Goal: Task Accomplishment & Management: Manage account settings

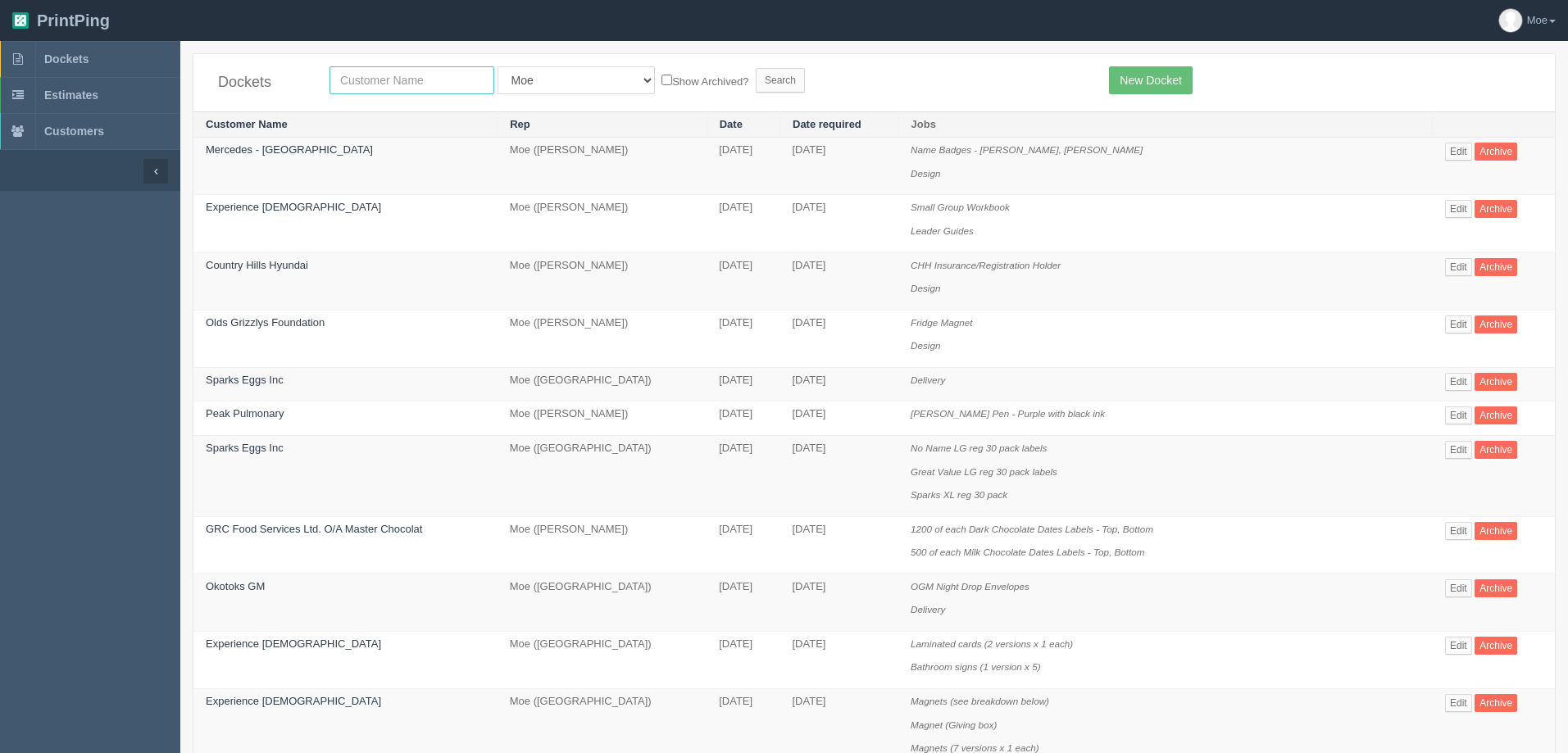
click at [395, 75] on input "text" at bounding box center [412, 81] width 165 height 28
type input "experience"
click at [756, 75] on input "Search" at bounding box center [780, 81] width 49 height 25
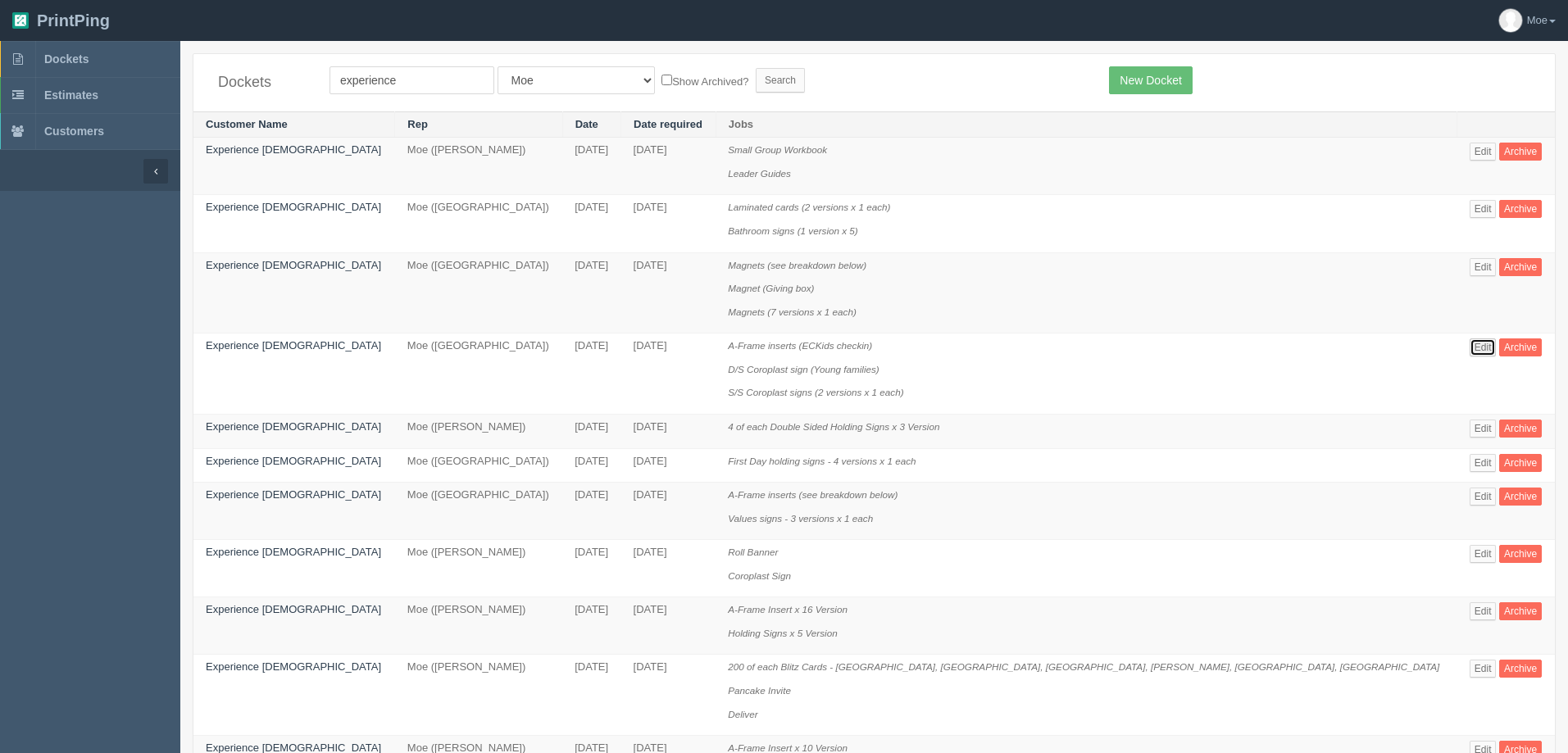
click at [1469, 349] on link "Edit" at bounding box center [1482, 347] width 27 height 18
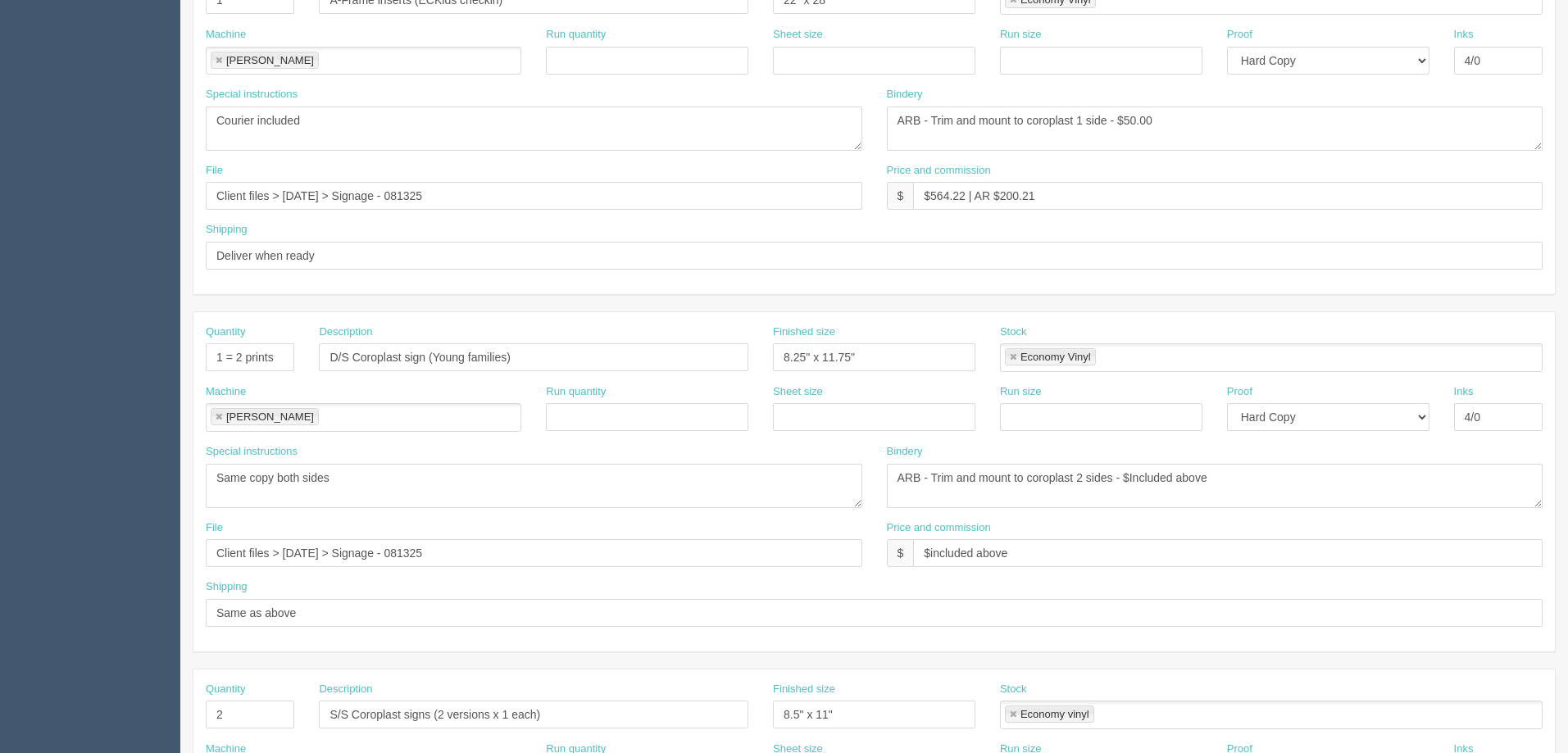
scroll to position [574, 0]
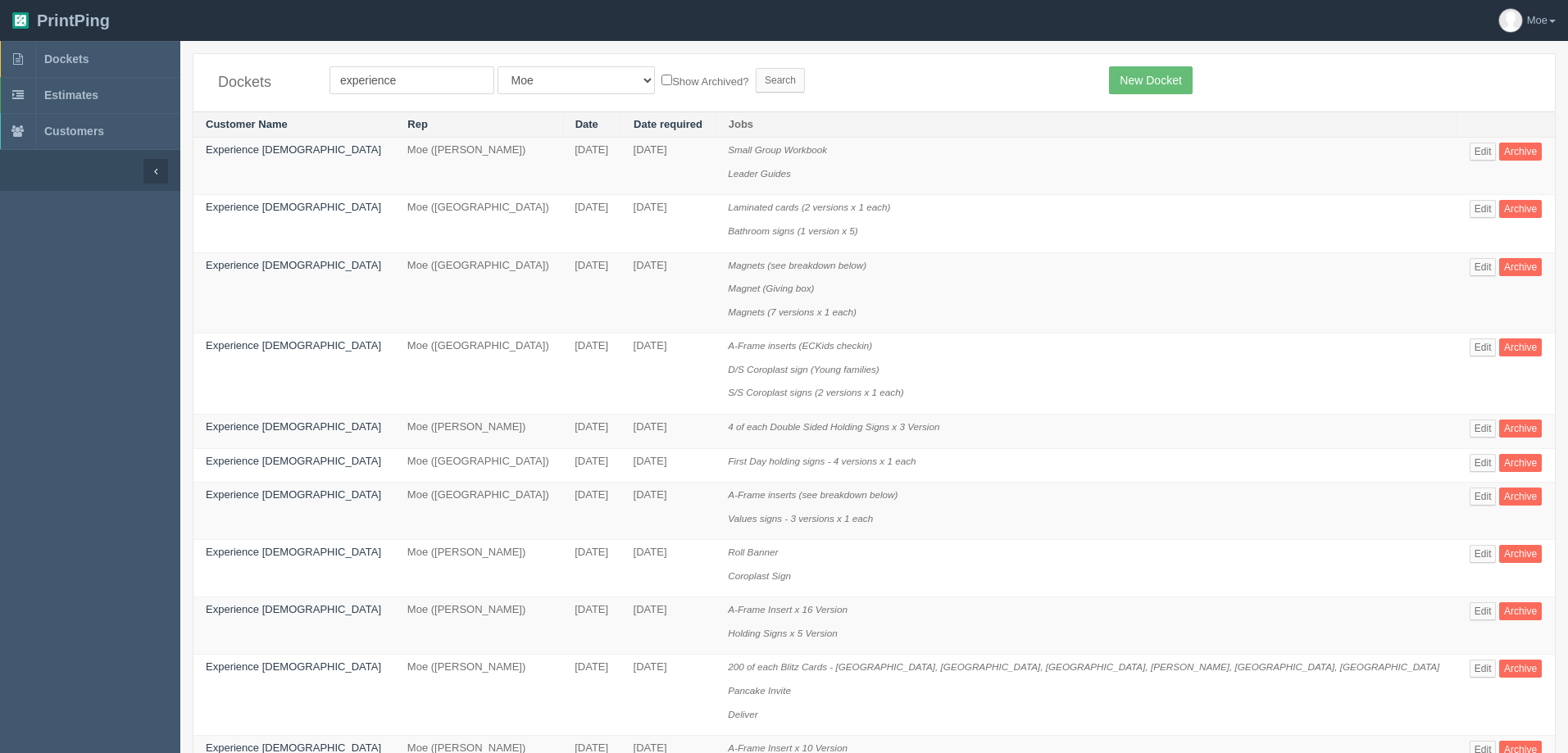
scroll to position [82, 0]
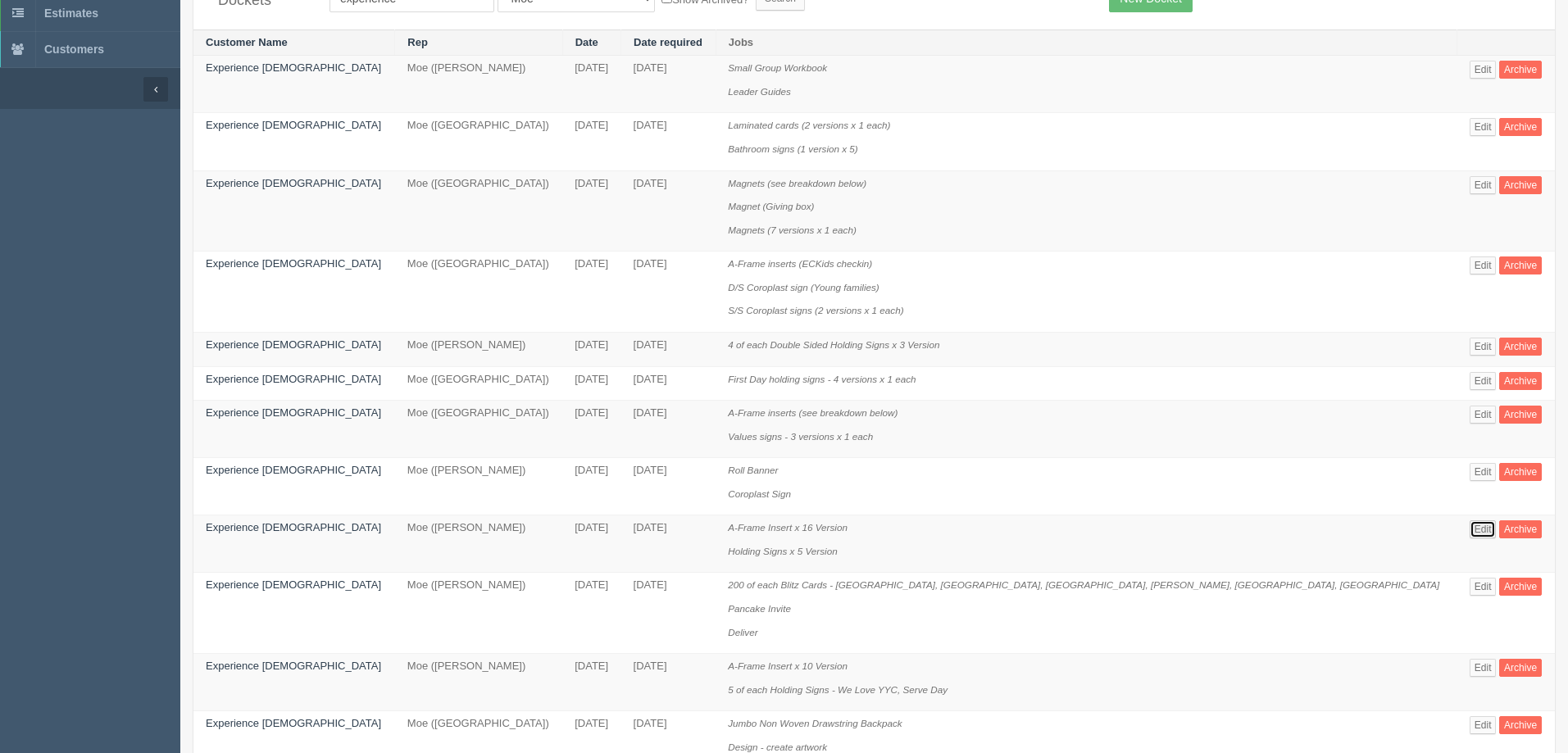
click at [1469, 530] on link "Edit" at bounding box center [1482, 529] width 27 height 18
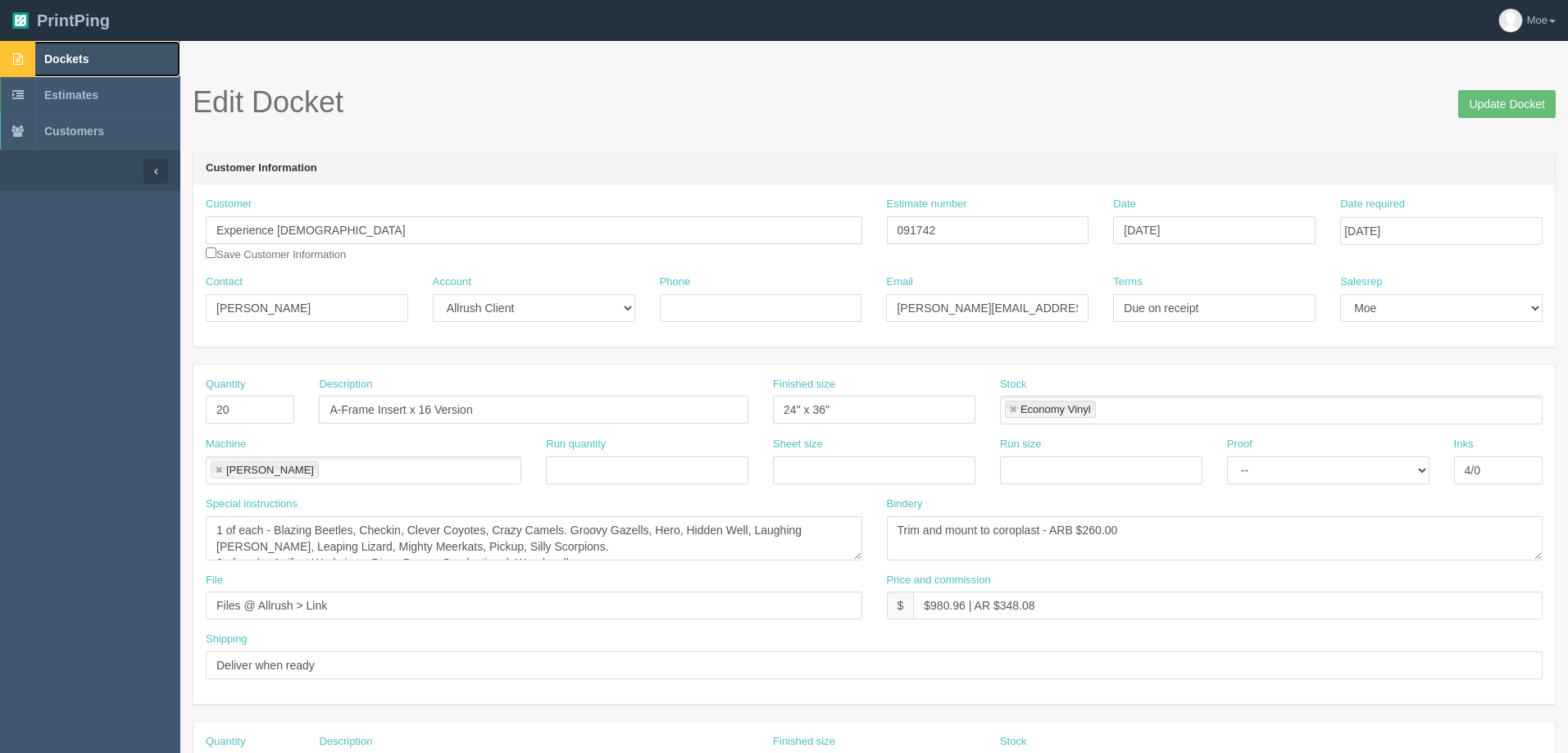
click at [66, 50] on link "Dockets" at bounding box center [90, 59] width 180 height 36
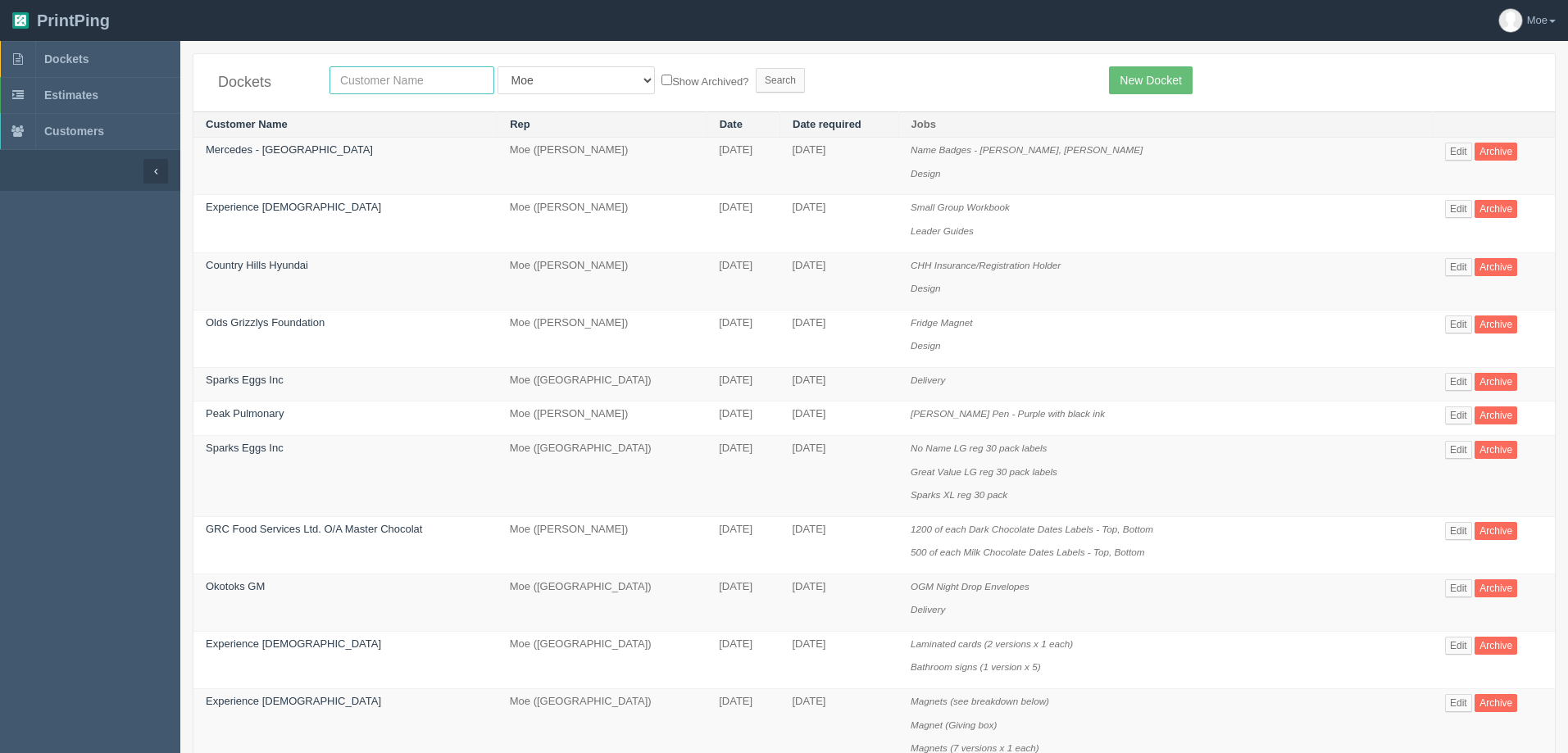
click at [415, 79] on input "text" at bounding box center [412, 81] width 165 height 28
type input "experience"
click at [756, 80] on input "Search" at bounding box center [780, 81] width 49 height 25
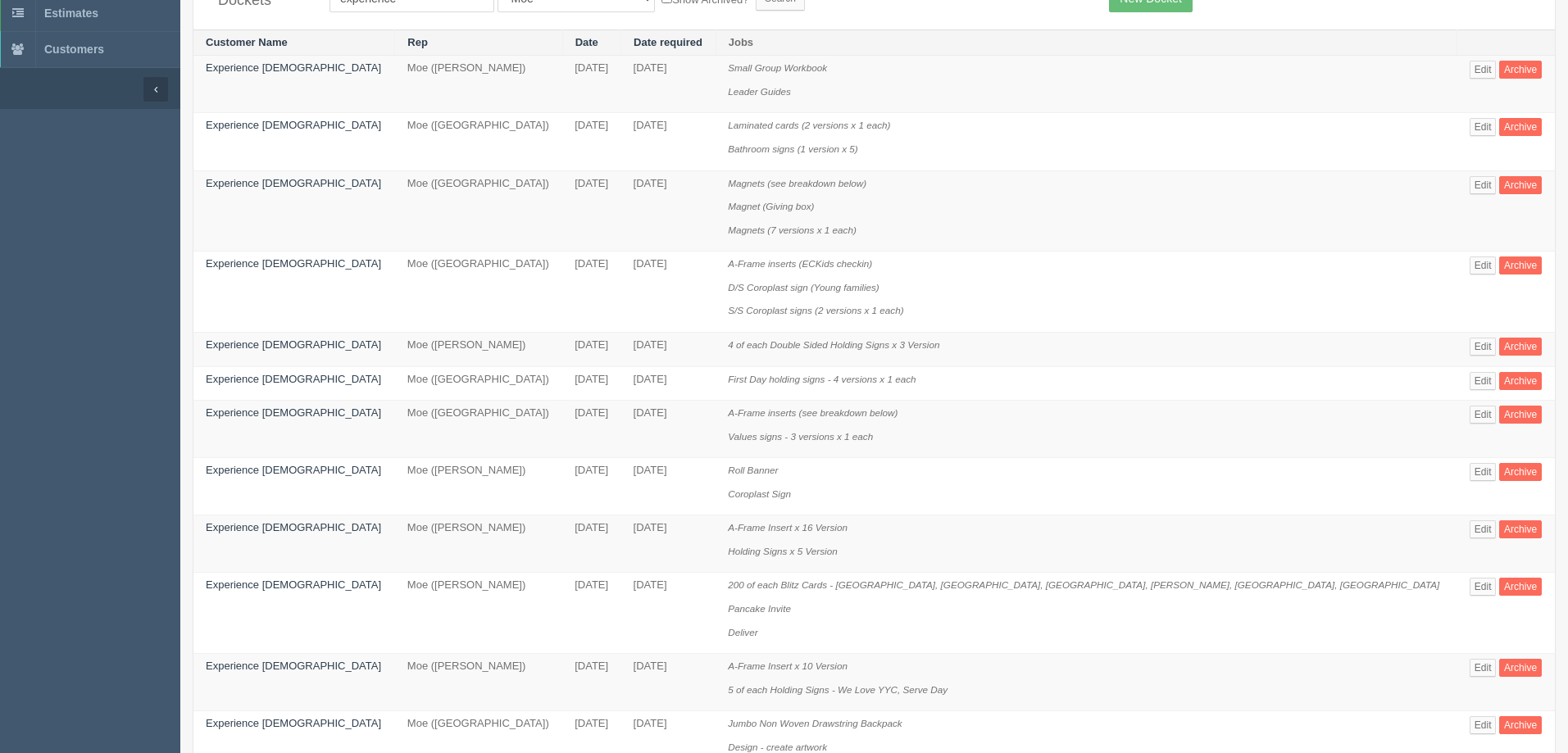
scroll to position [164, 0]
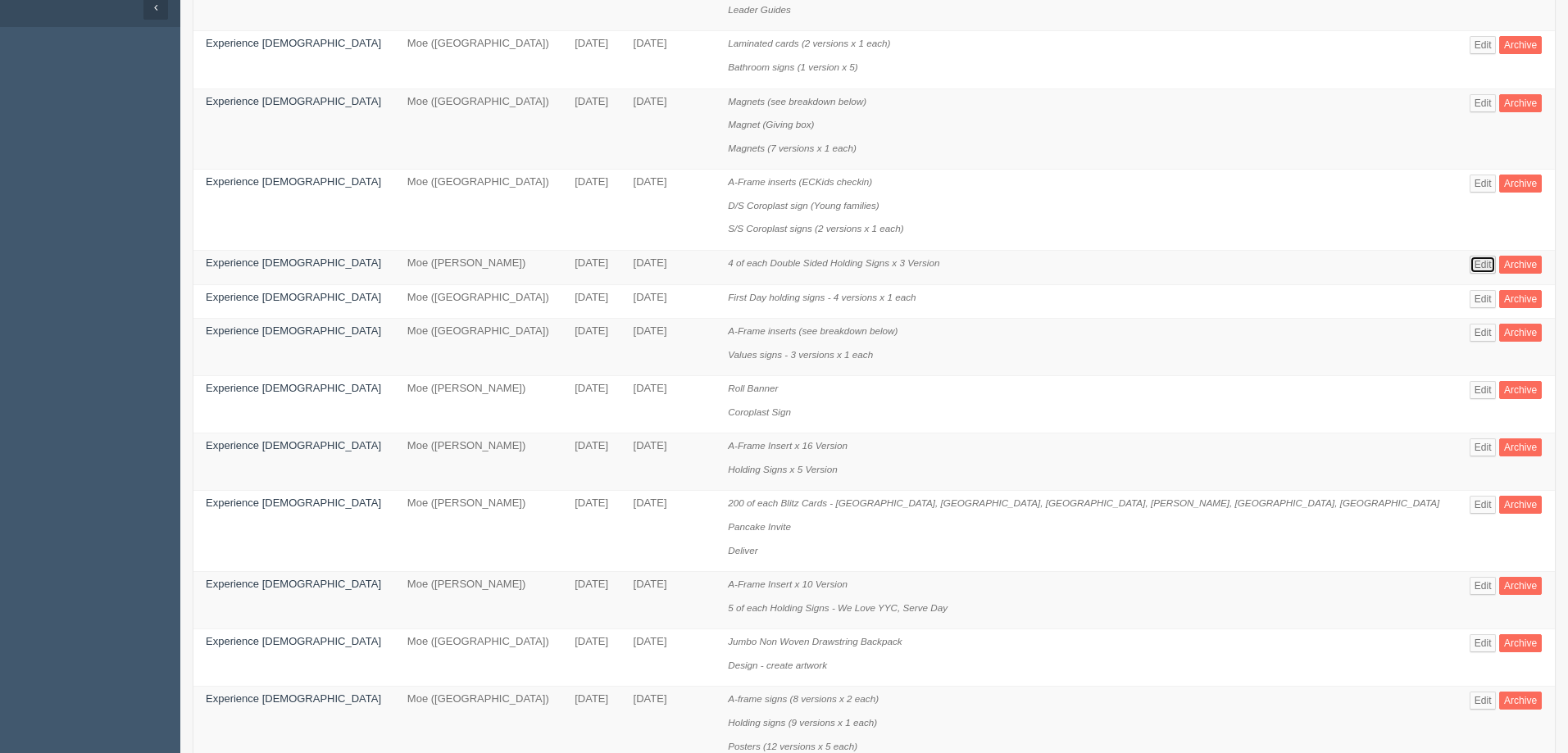
click at [1469, 262] on link "Edit" at bounding box center [1482, 265] width 27 height 18
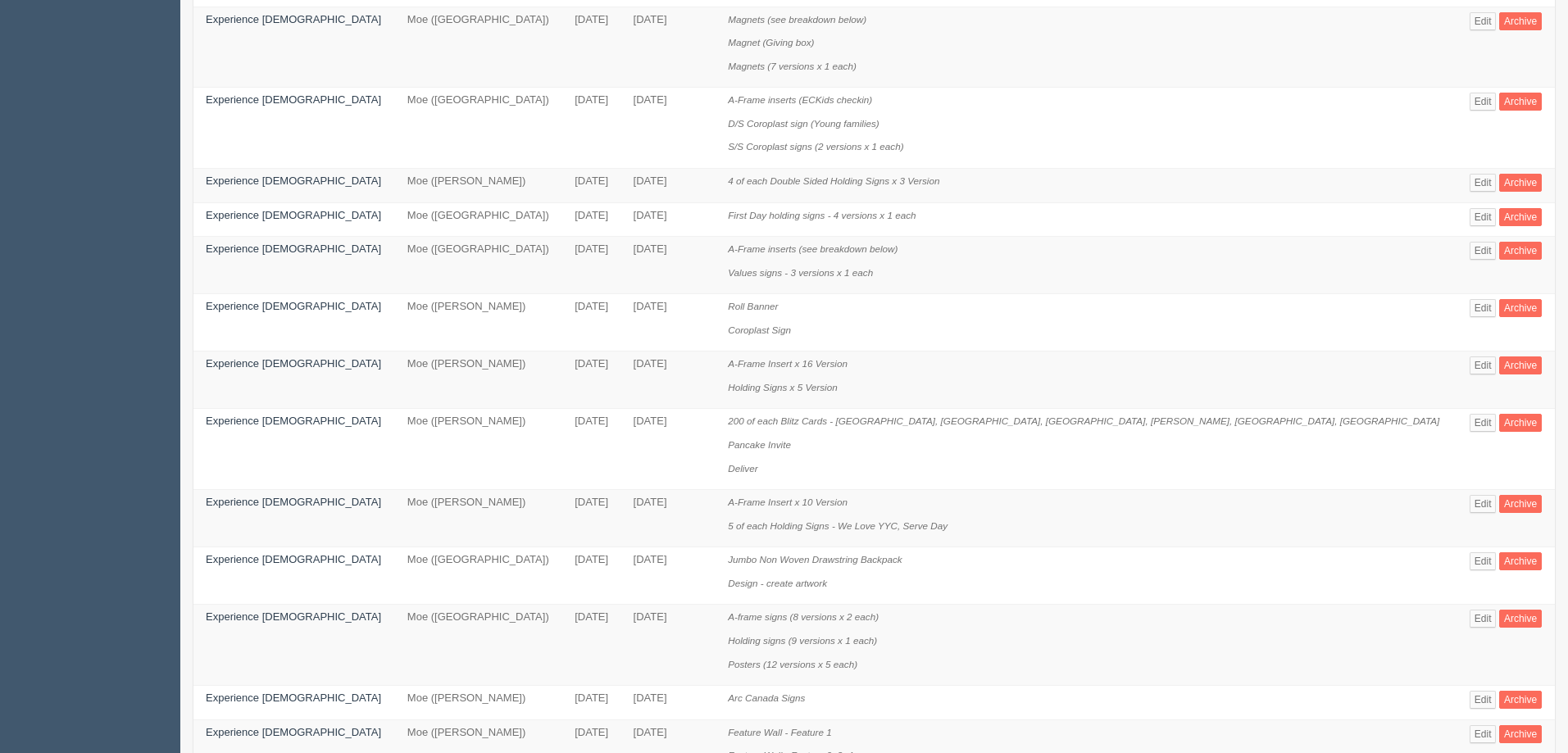
scroll to position [164, 0]
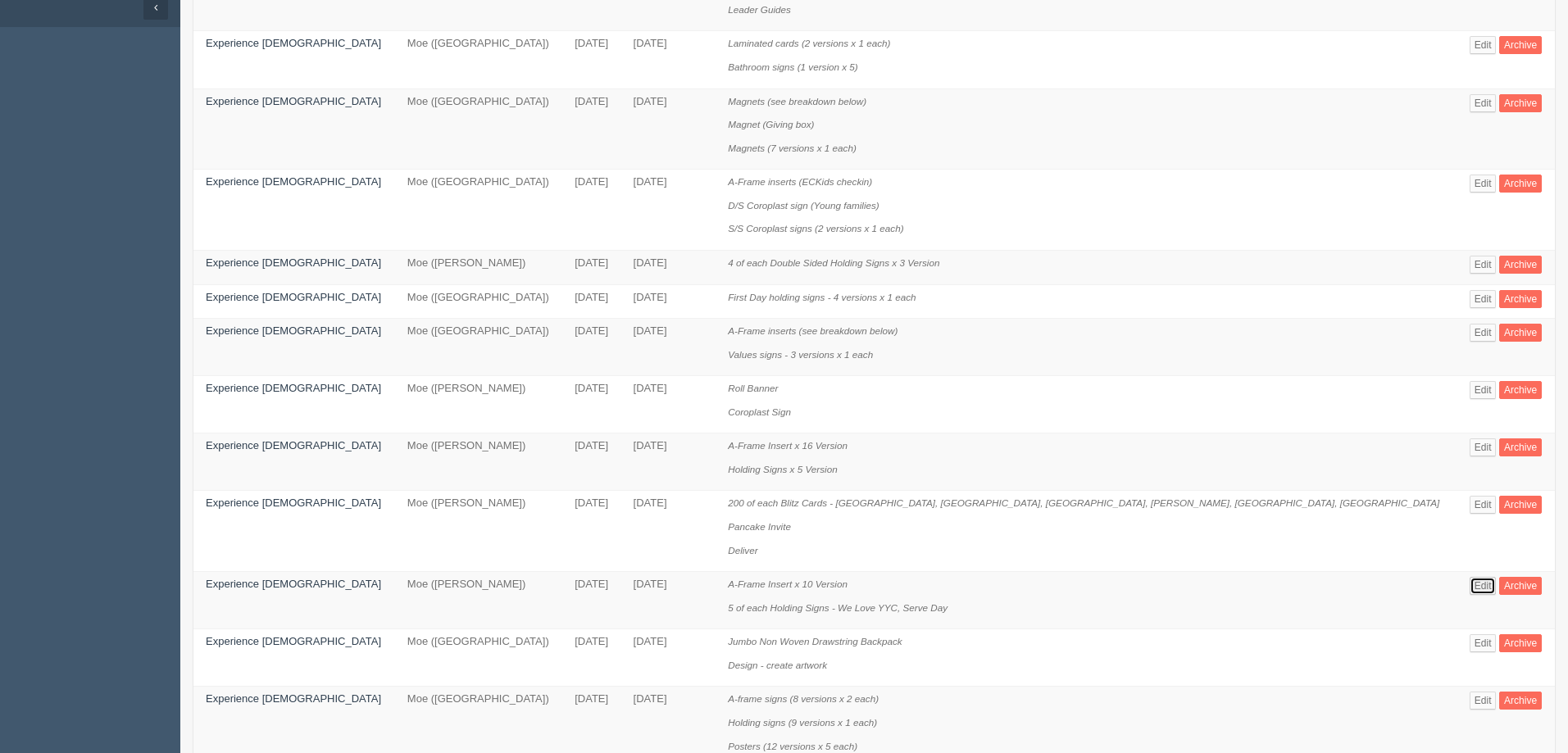
click at [1469, 585] on link "Edit" at bounding box center [1482, 586] width 27 height 18
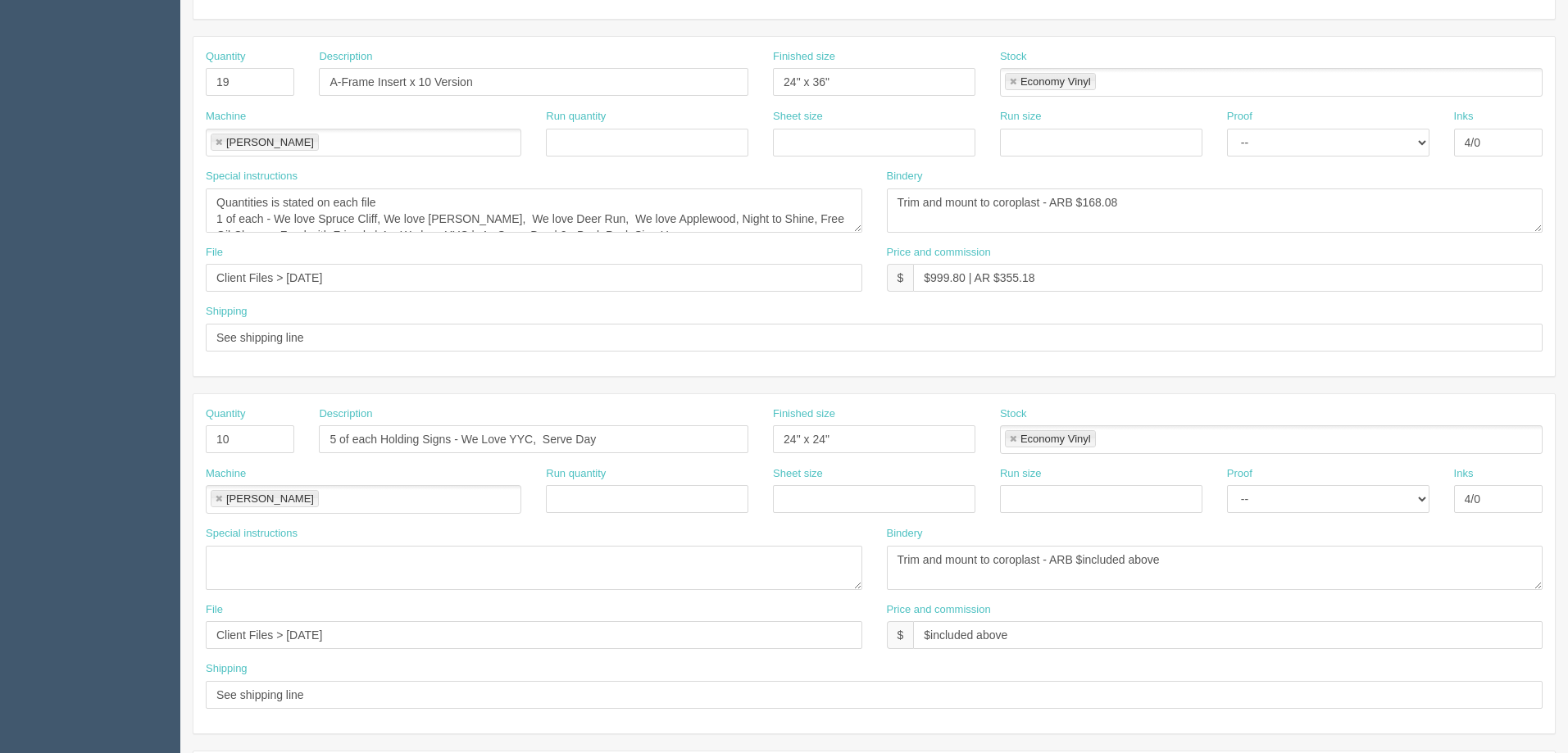
scroll to position [82, 0]
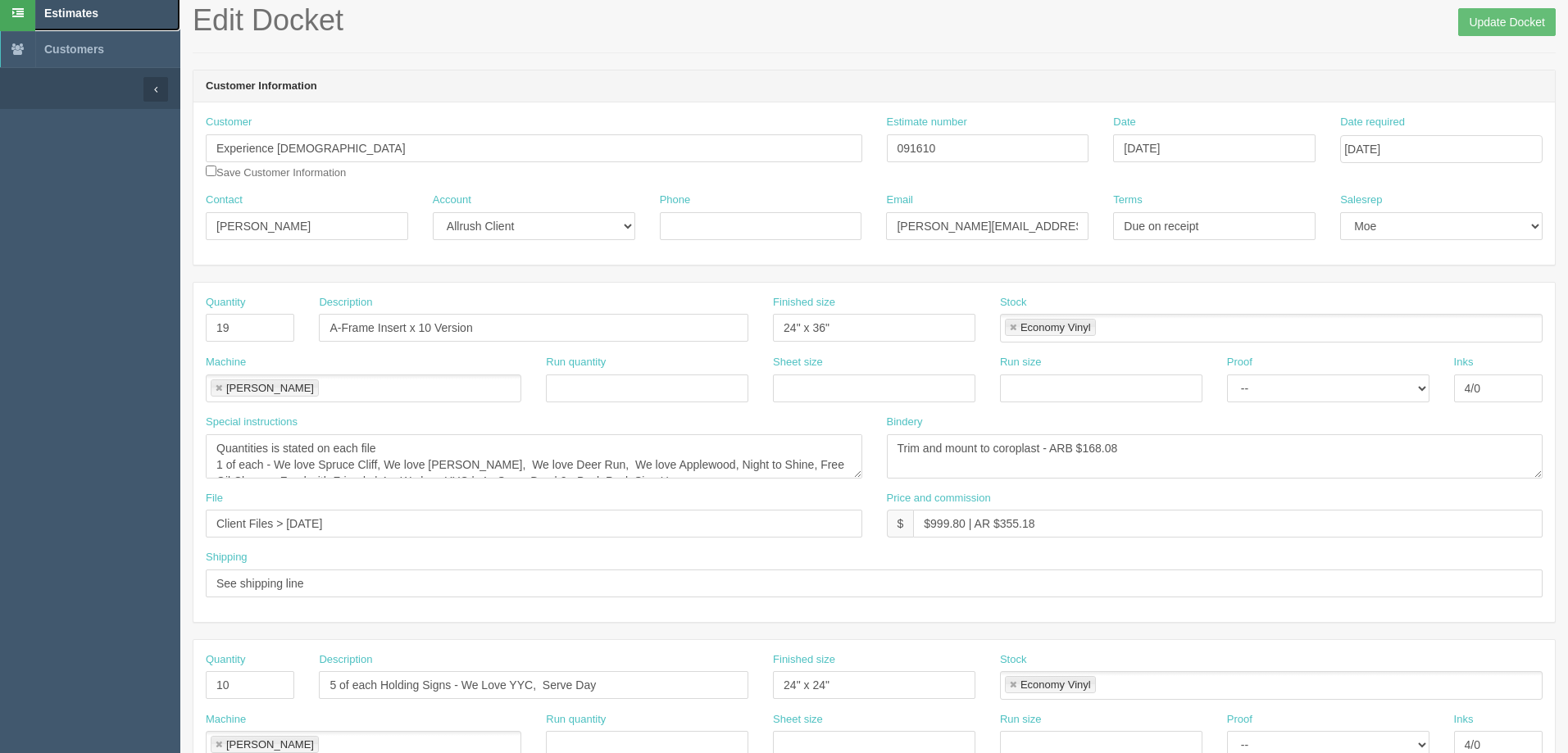
click at [74, 12] on span "Estimates" at bounding box center [72, 13] width 54 height 13
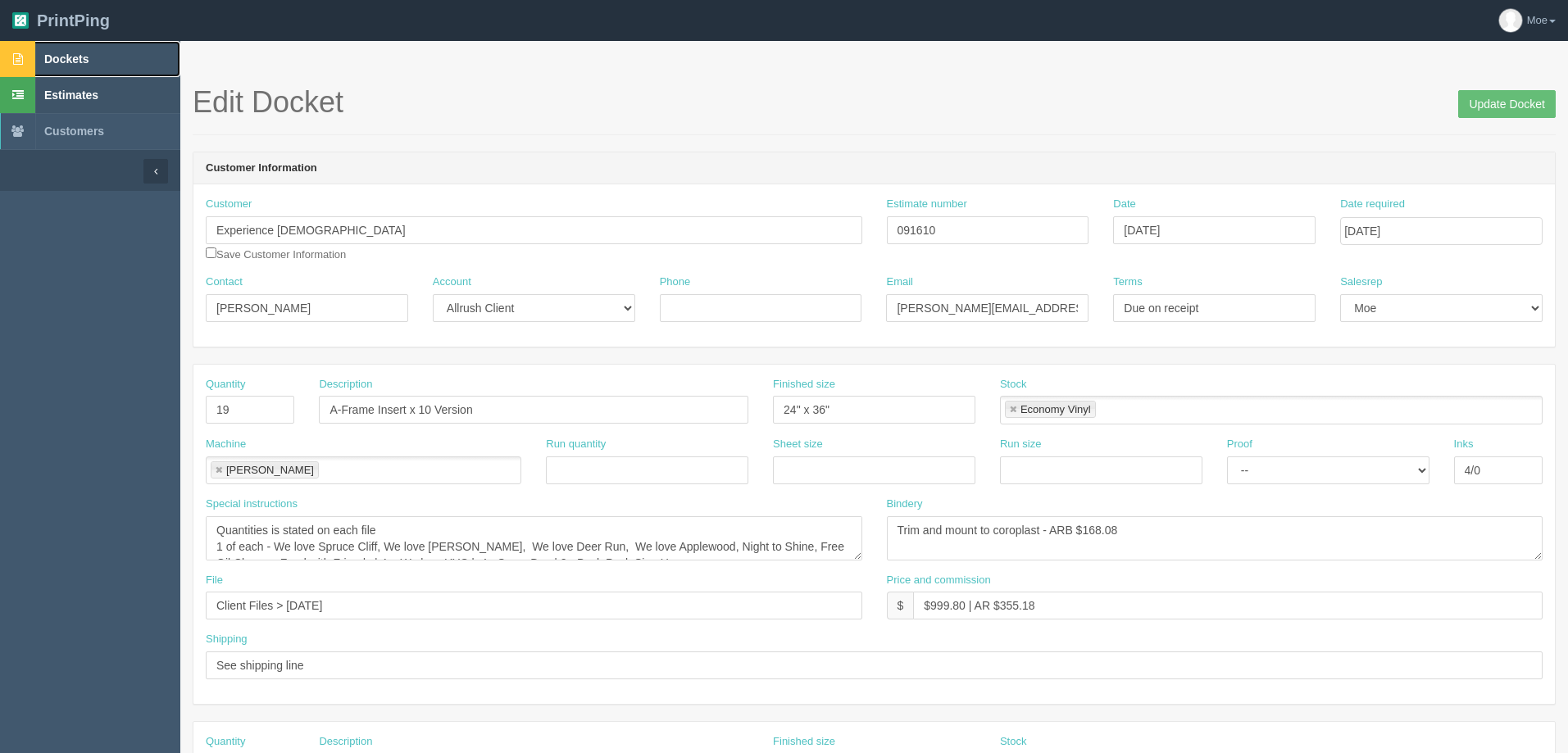
click at [87, 62] on span "Dockets" at bounding box center [67, 59] width 44 height 13
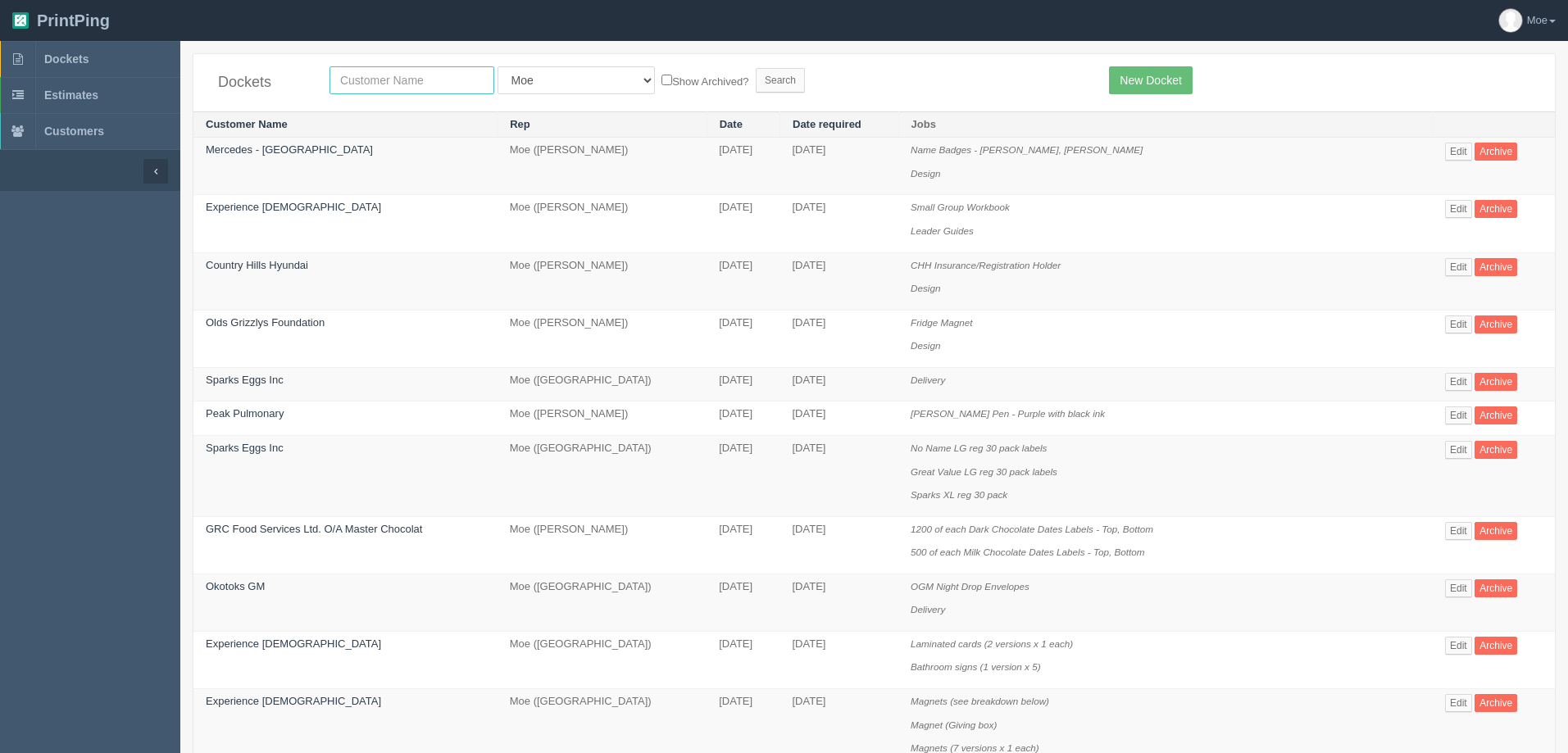
click at [459, 76] on input "text" at bounding box center [412, 81] width 165 height 28
type input "formations"
click at [756, 82] on input "Search" at bounding box center [780, 81] width 49 height 25
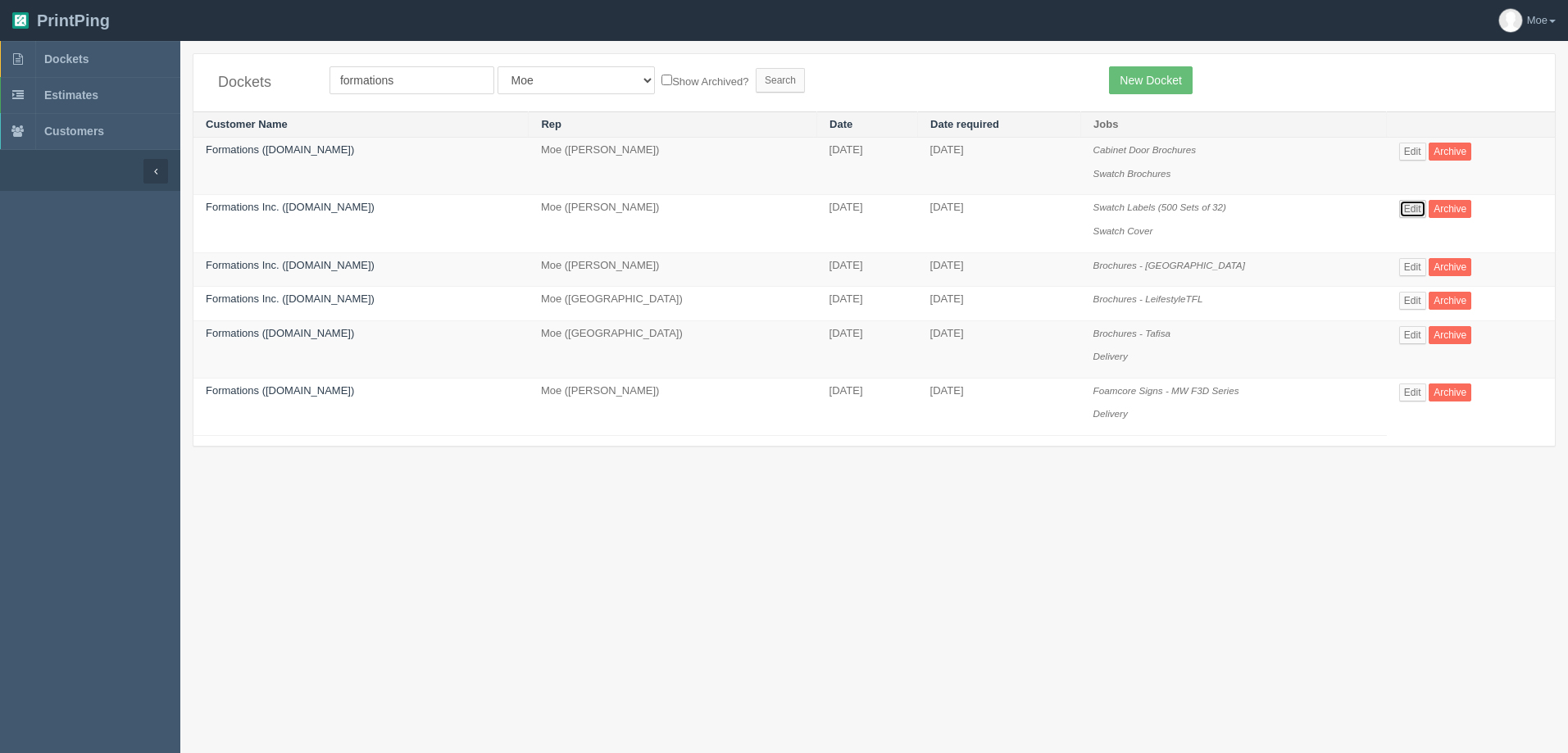
click at [1398, 211] on link "Edit" at bounding box center [1412, 209] width 27 height 18
